Goal: Information Seeking & Learning: Find specific fact

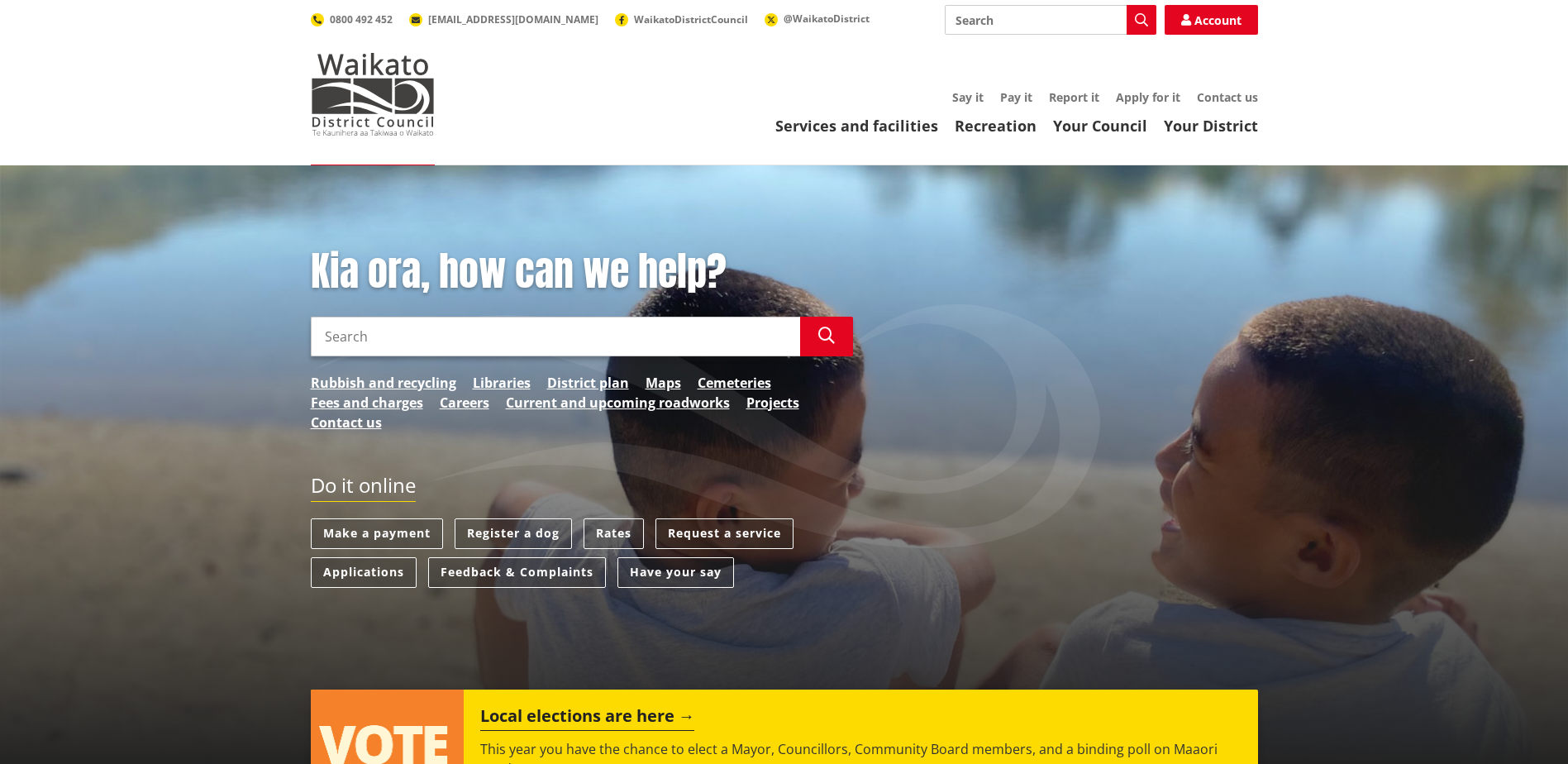
drag, startPoint x: 0, startPoint y: 0, endPoint x: 1004, endPoint y: 21, distance: 1004.2
click at [1004, 21] on input "Search" at bounding box center [1051, 19] width 211 height 30
click at [980, 15] on input "Search" at bounding box center [1051, 19] width 211 height 30
click at [1143, 17] on icon "button" at bounding box center [1142, 19] width 13 height 13
click at [980, 50] on div "Maps" at bounding box center [1051, 50] width 210 height 30
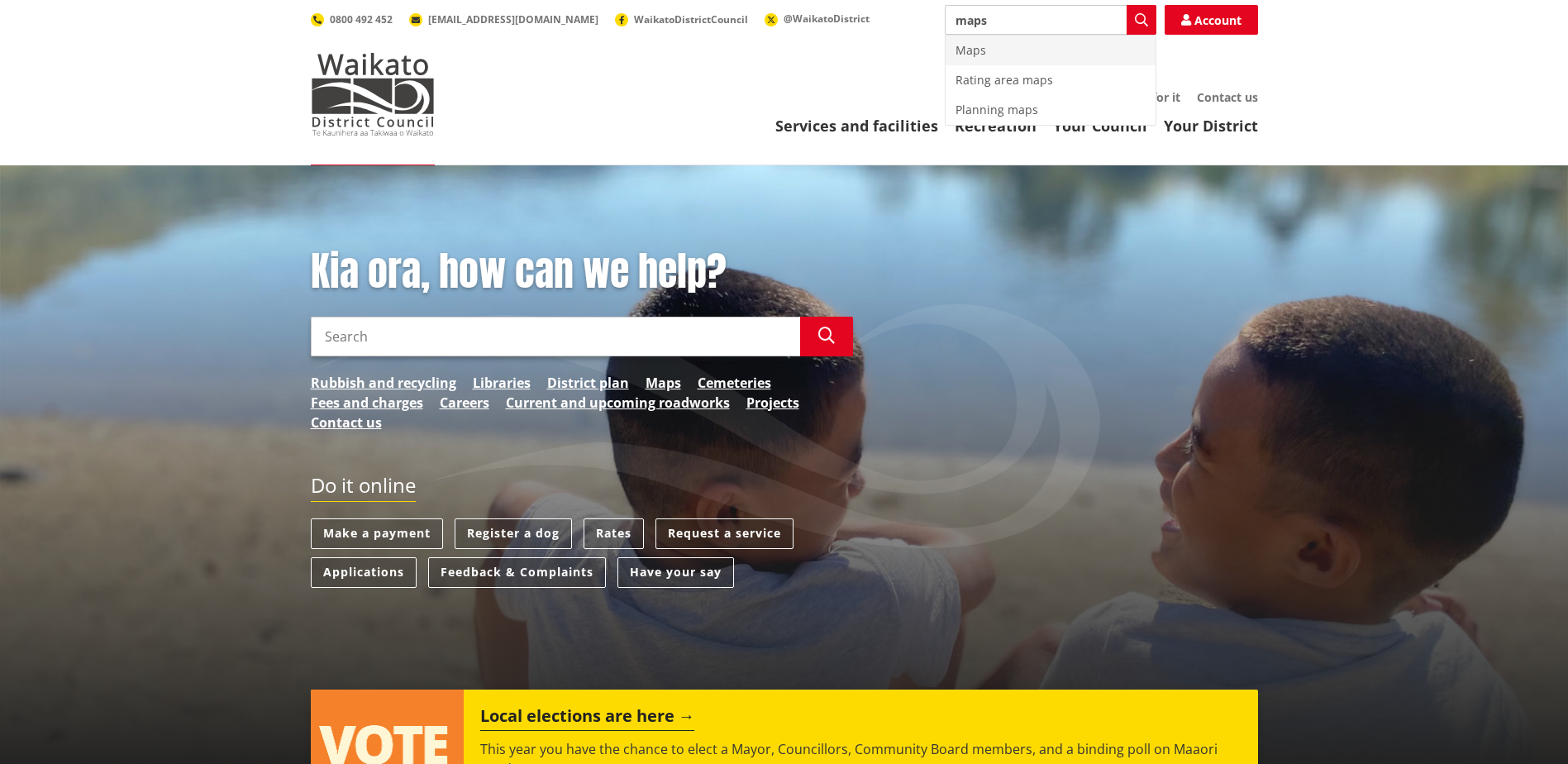
type input "Maps"
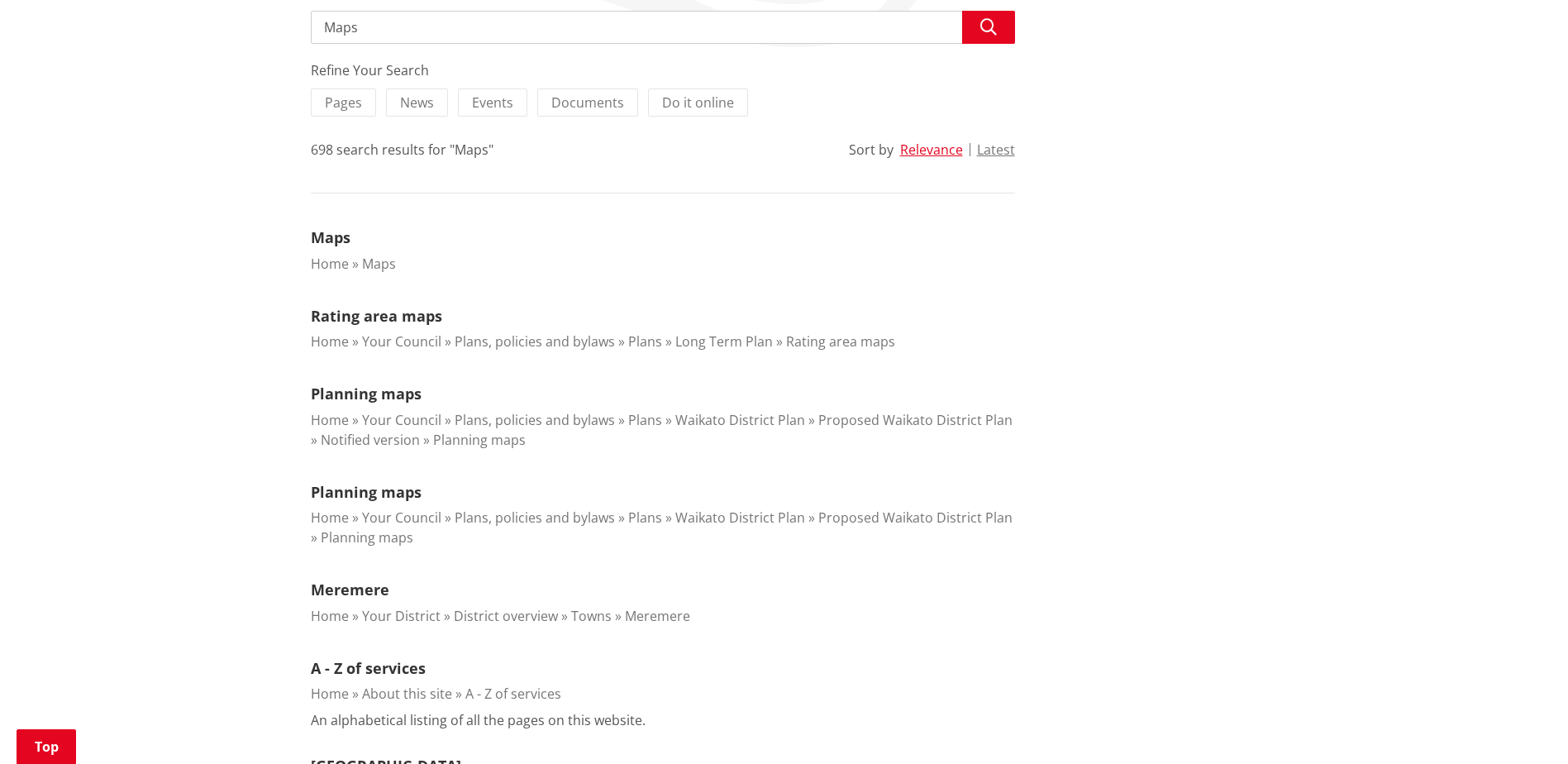
scroll to position [331, 0]
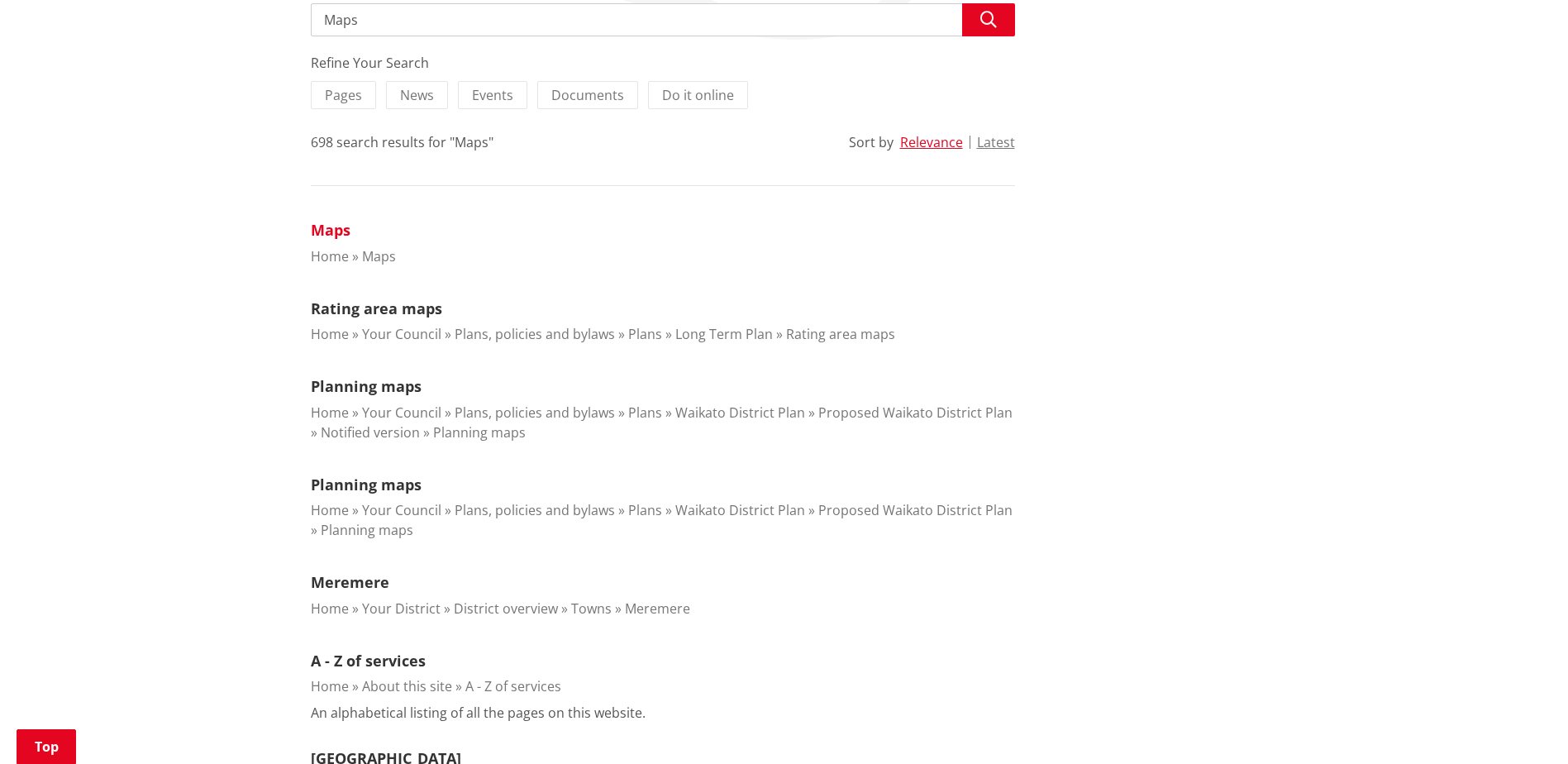
click at [334, 230] on link "Maps" at bounding box center [330, 229] width 40 height 19
click at [334, 232] on link "Maps" at bounding box center [330, 229] width 40 height 19
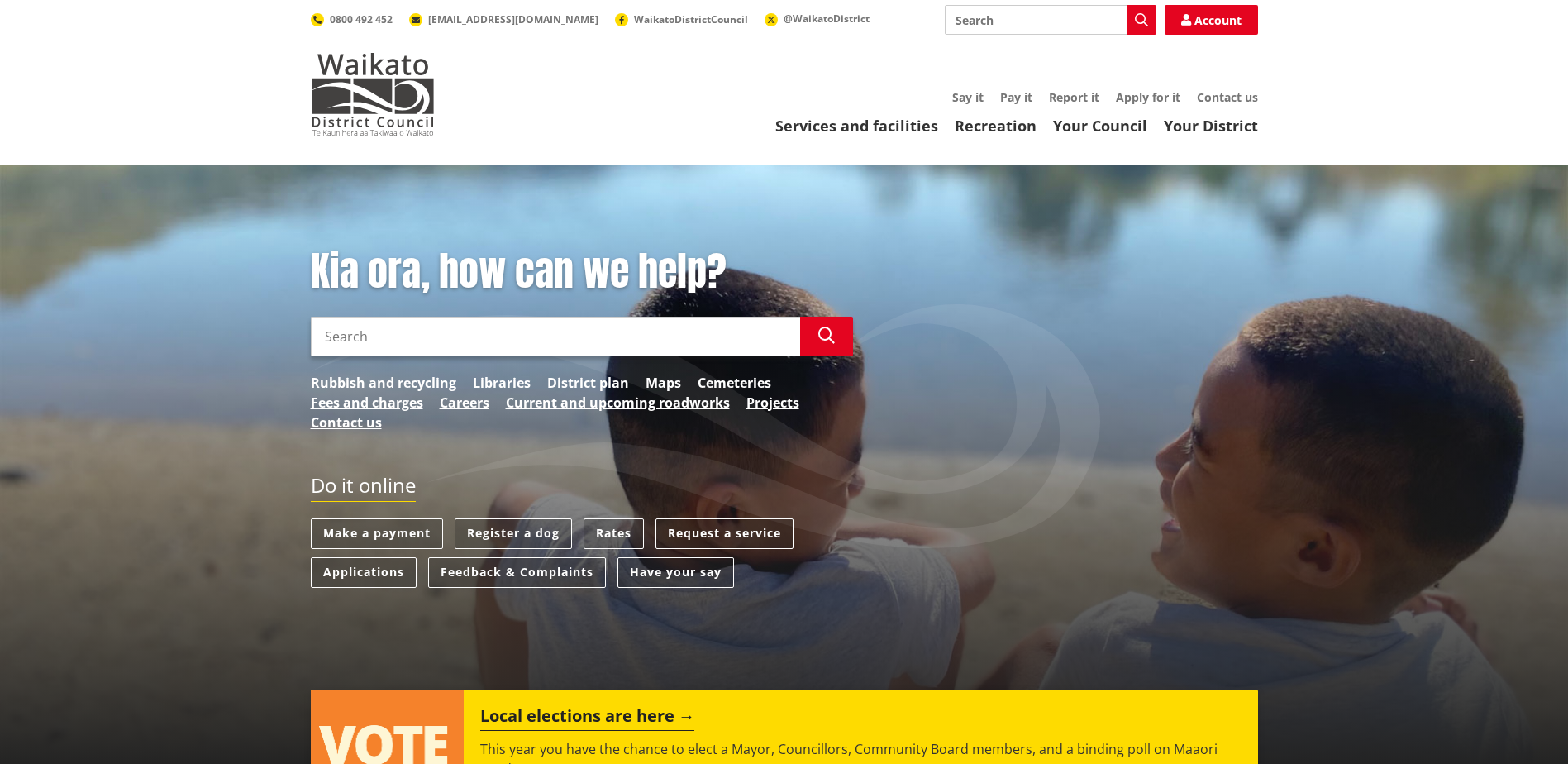
click at [373, 352] on input "Search" at bounding box center [555, 337] width 489 height 40
type input "opal springs"
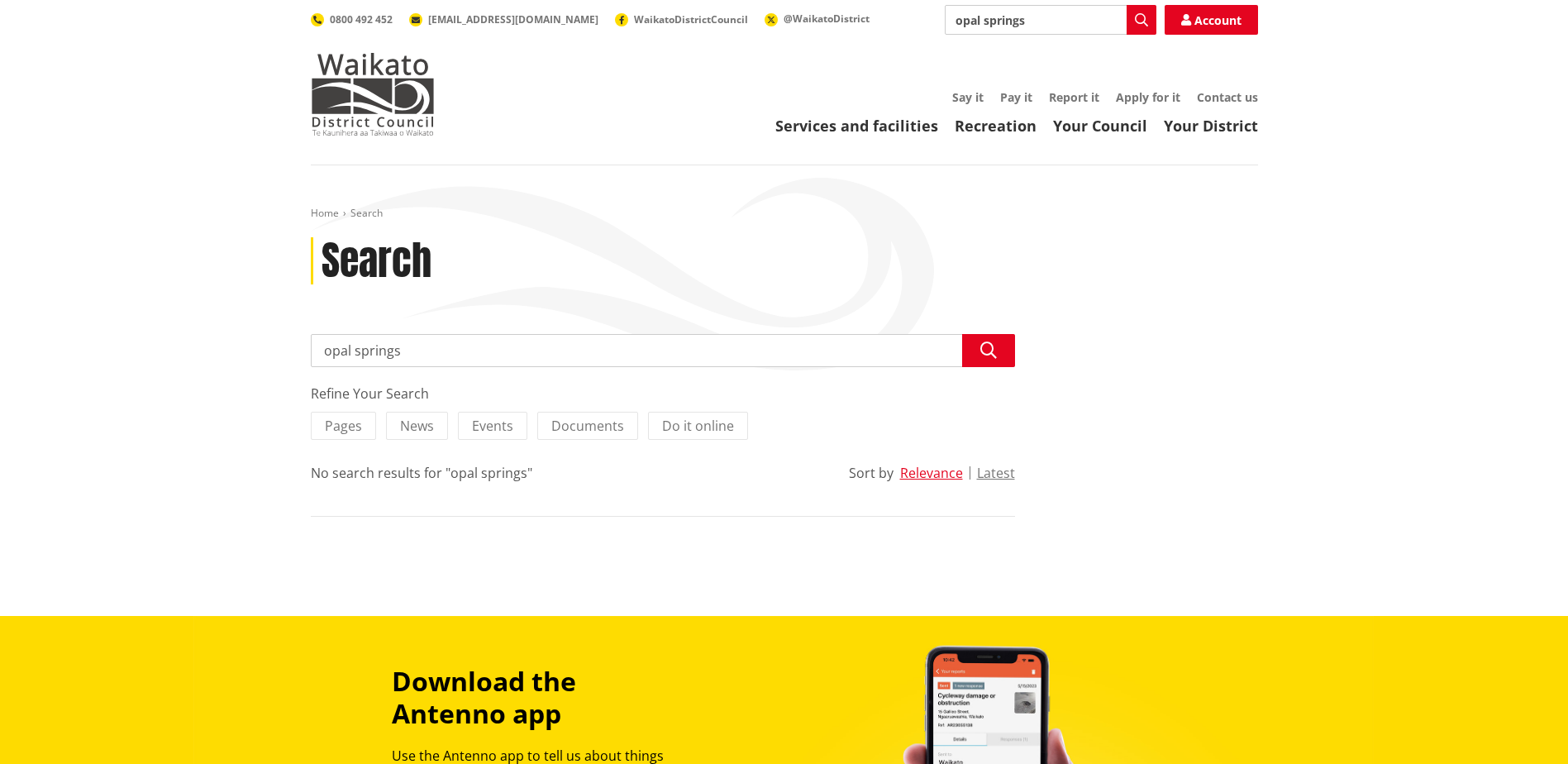
drag, startPoint x: 351, startPoint y: 350, endPoint x: 449, endPoint y: 350, distance: 98.0
click at [449, 350] on input "opal springs" at bounding box center [663, 350] width 704 height 33
type input "opal hot springs"
